Goal: Understand process/instructions: Learn how to perform a task or action

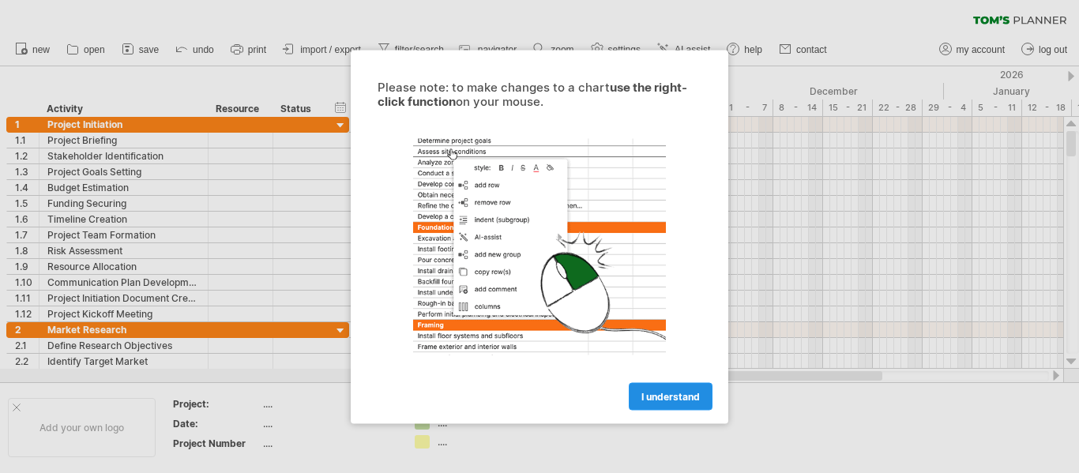
click at [642, 396] on span "I understand" at bounding box center [670, 396] width 58 height 12
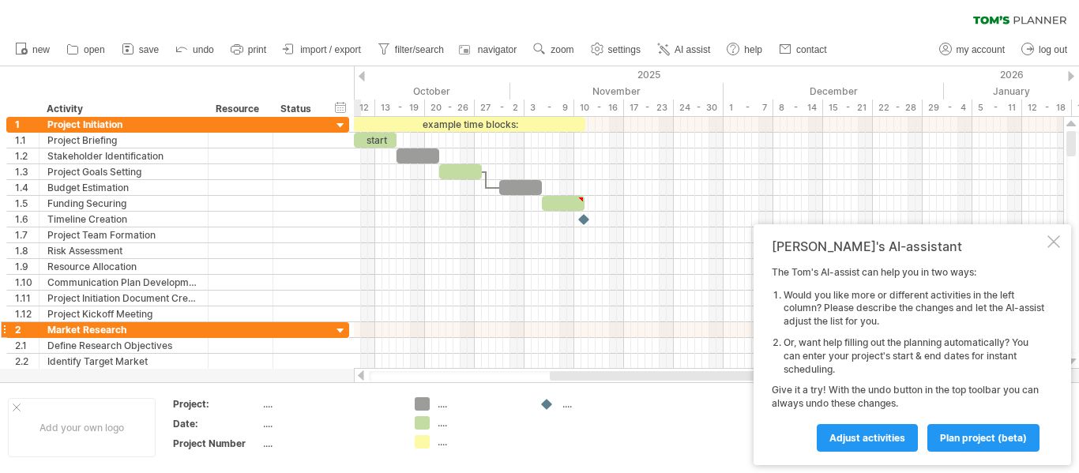
click at [135, 333] on div "Market Research" at bounding box center [123, 329] width 152 height 15
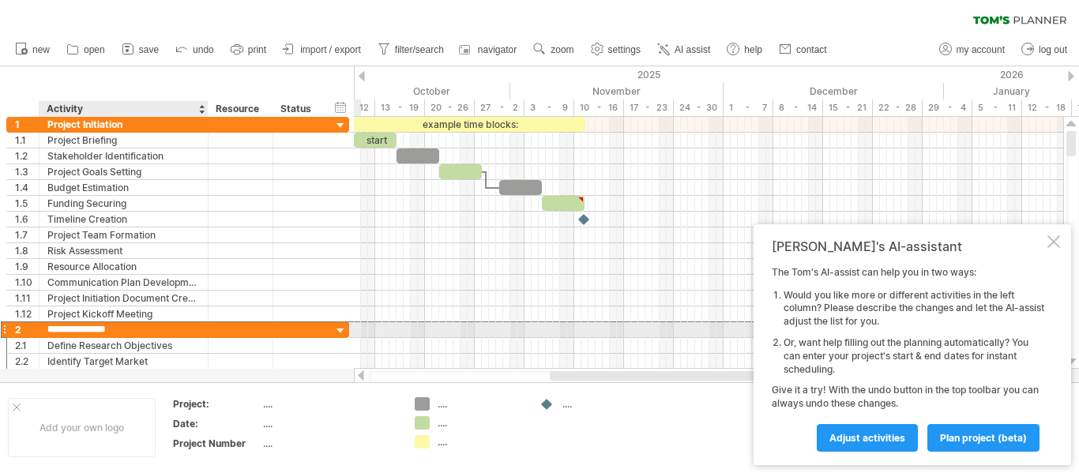
click at [1053, 242] on div at bounding box center [1053, 241] width 13 height 13
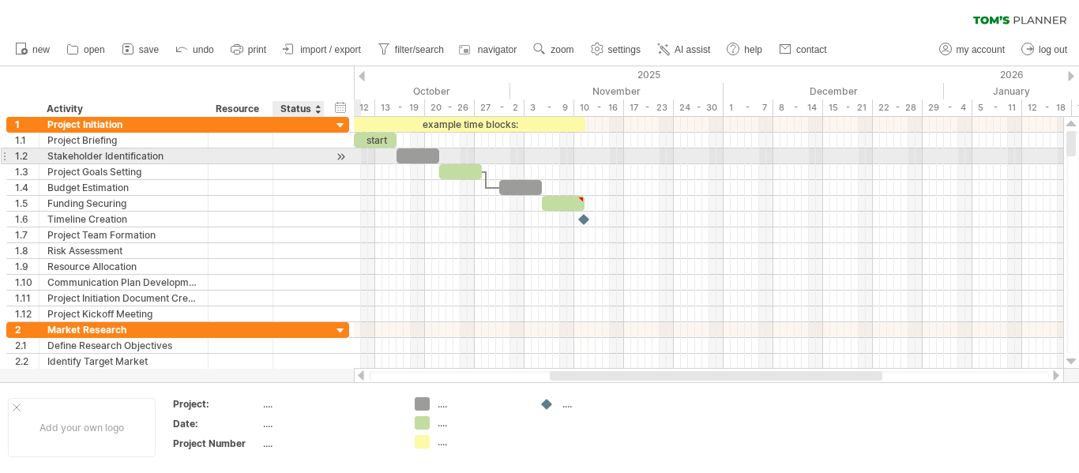
click at [344, 160] on div at bounding box center [340, 156] width 15 height 17
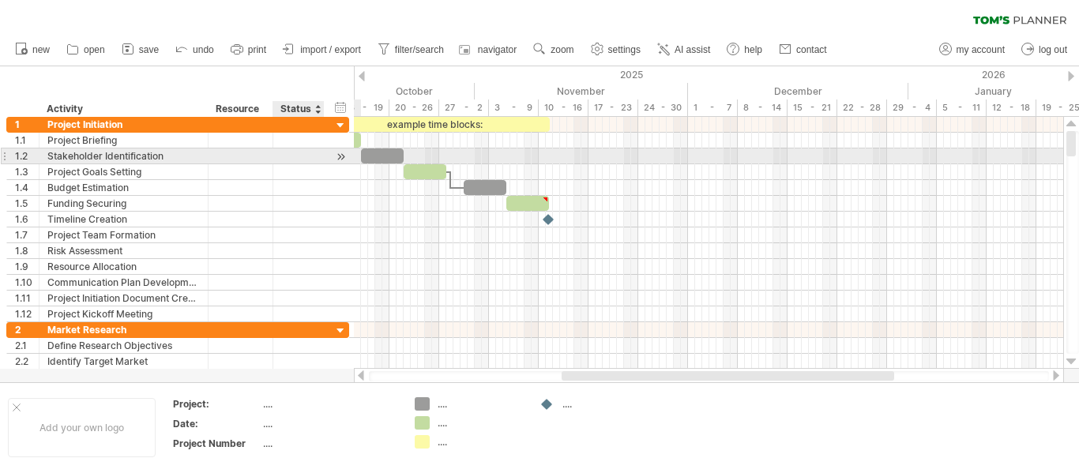
click at [344, 160] on div at bounding box center [340, 156] width 15 height 17
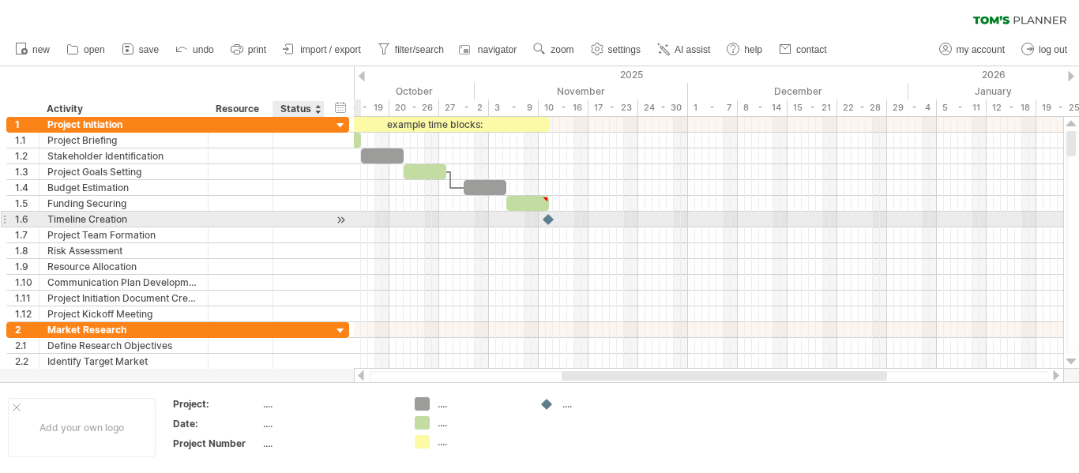
click at [342, 220] on div at bounding box center [340, 220] width 15 height 17
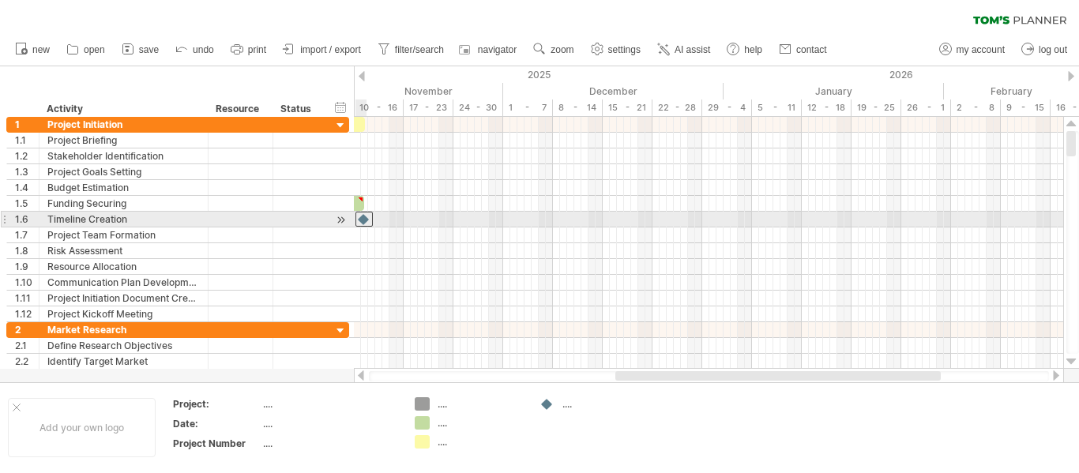
click at [363, 220] on div at bounding box center [363, 219] width 17 height 15
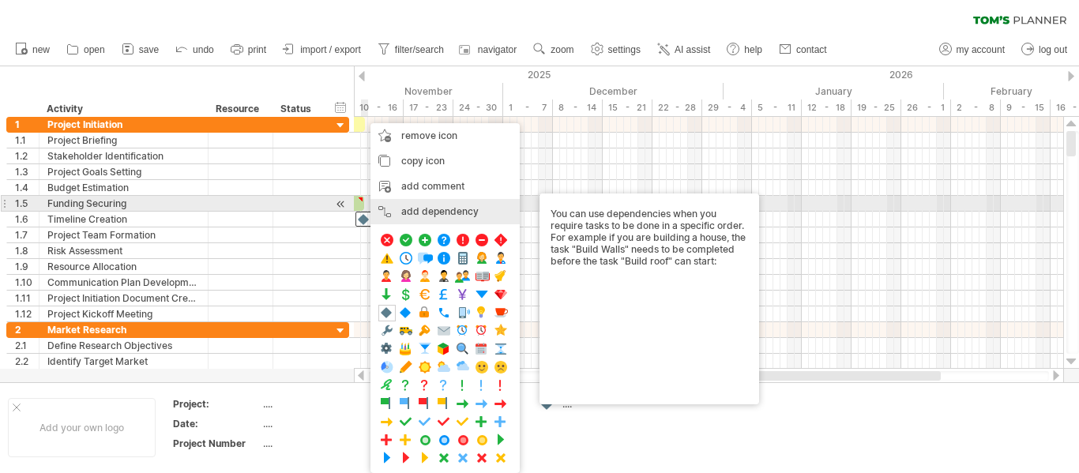
click at [442, 209] on div "add dependency You can use dependencies when you require tasks to be done in a …" at bounding box center [444, 211] width 149 height 25
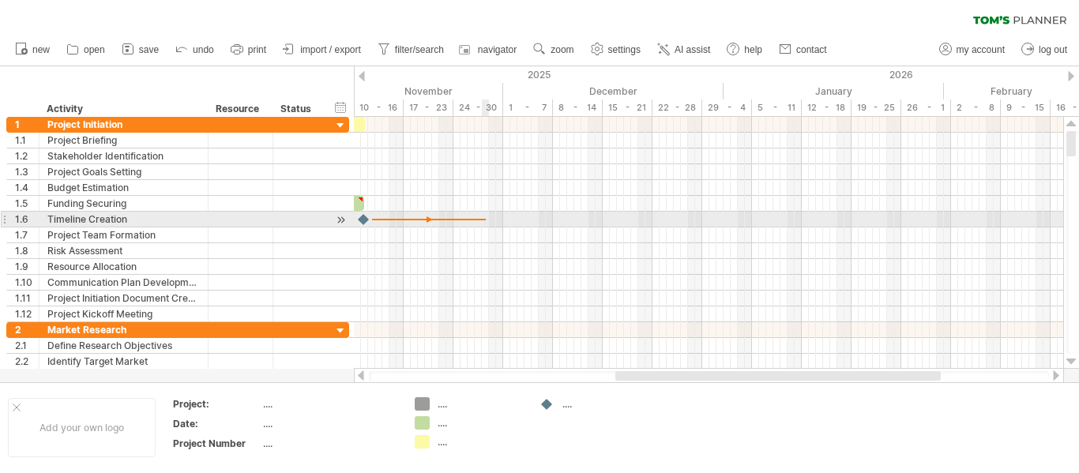
click at [483, 216] on div at bounding box center [708, 220] width 709 height 16
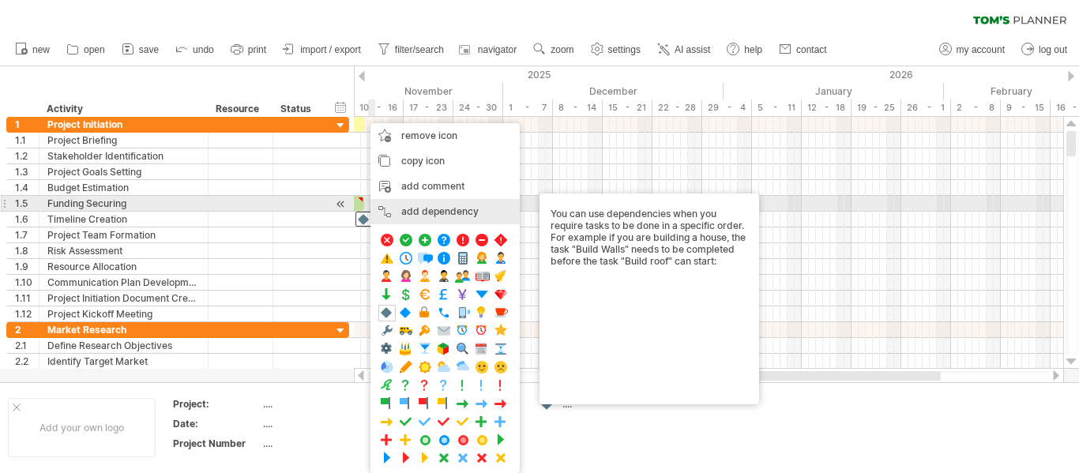
click at [411, 202] on div "add dependency You can use dependencies when you require tasks to be done in a …" at bounding box center [444, 211] width 149 height 25
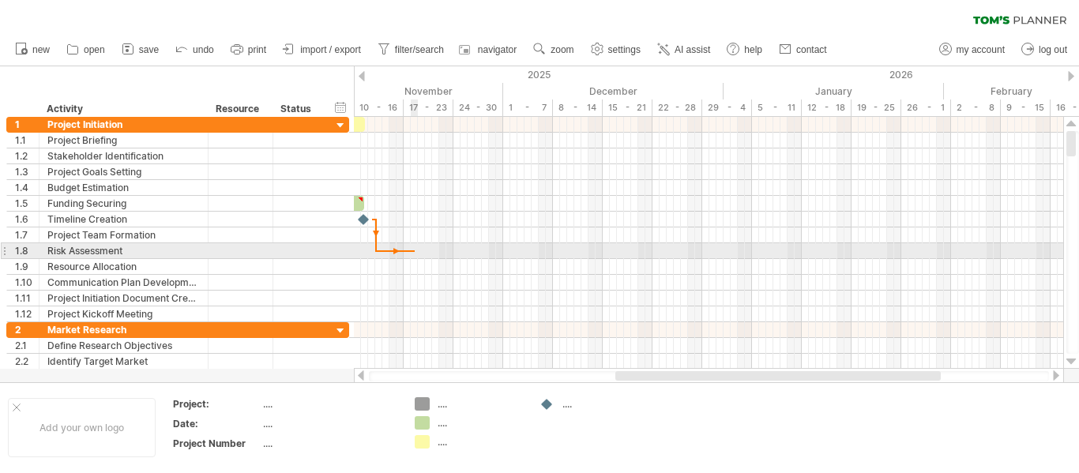
click at [415, 249] on div at bounding box center [708, 251] width 709 height 16
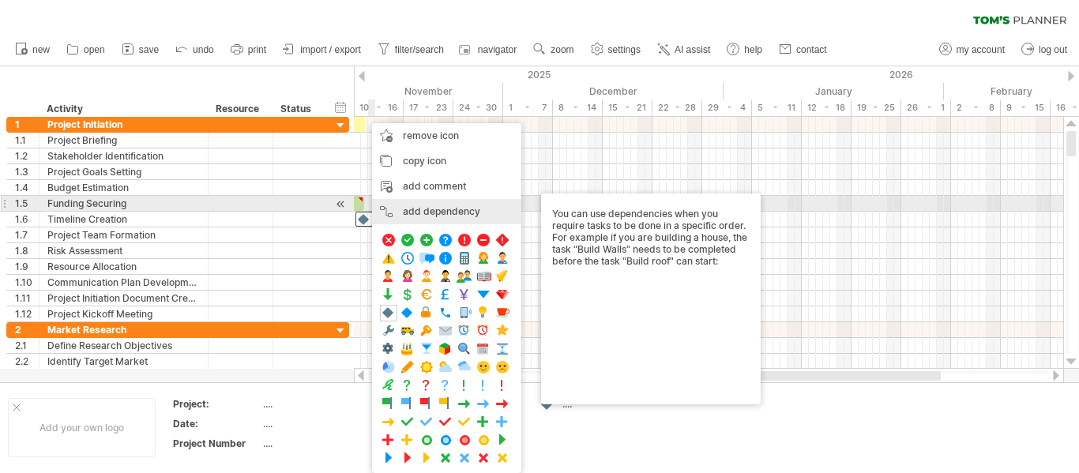
click at [418, 208] on div "add dependency You can use dependencies when you require tasks to be done in a …" at bounding box center [446, 211] width 149 height 25
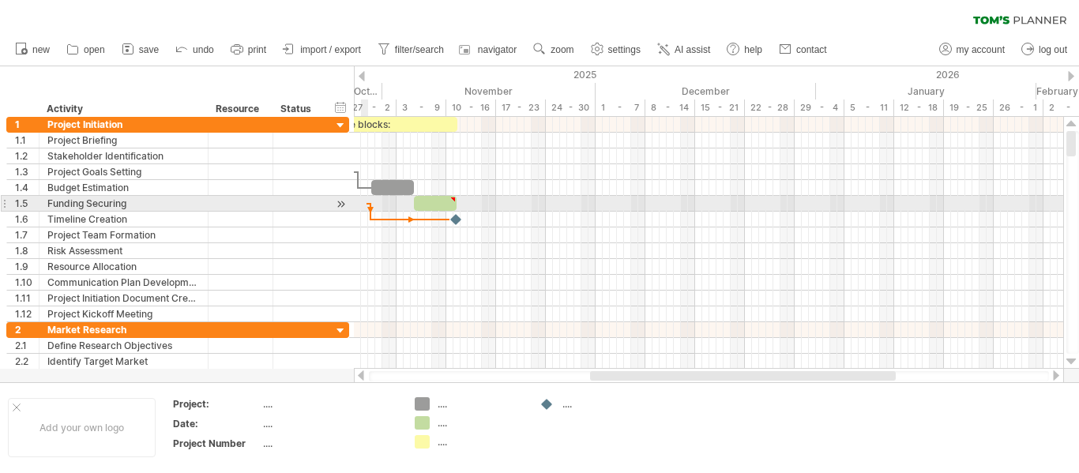
click at [366, 205] on div at bounding box center [367, 203] width 3 height 5
click at [447, 205] on div at bounding box center [435, 203] width 43 height 15
